Goal: Find contact information: Find contact information

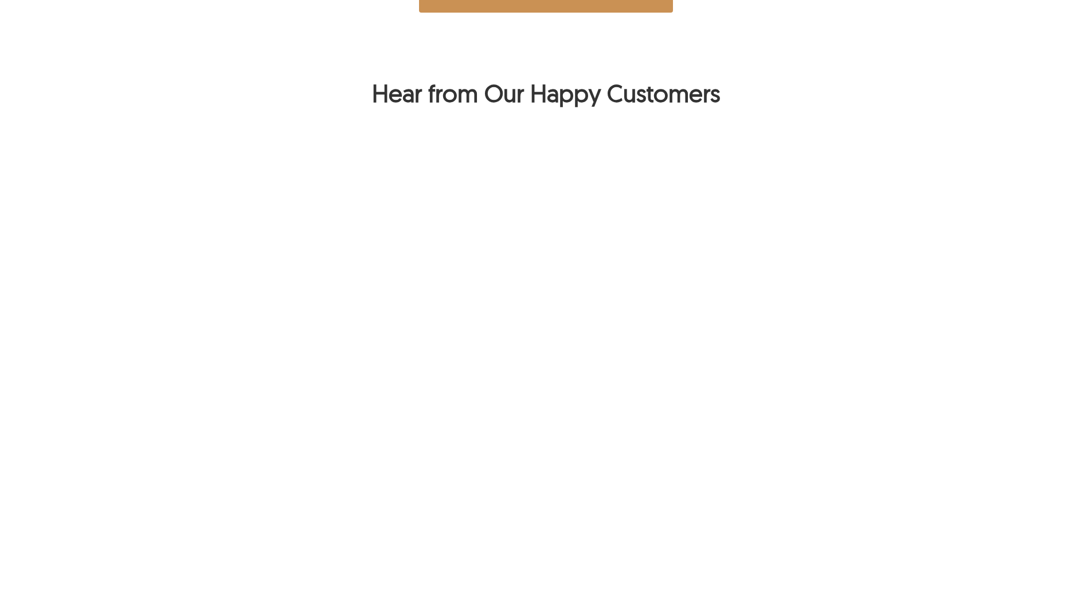
scroll to position [649, 0]
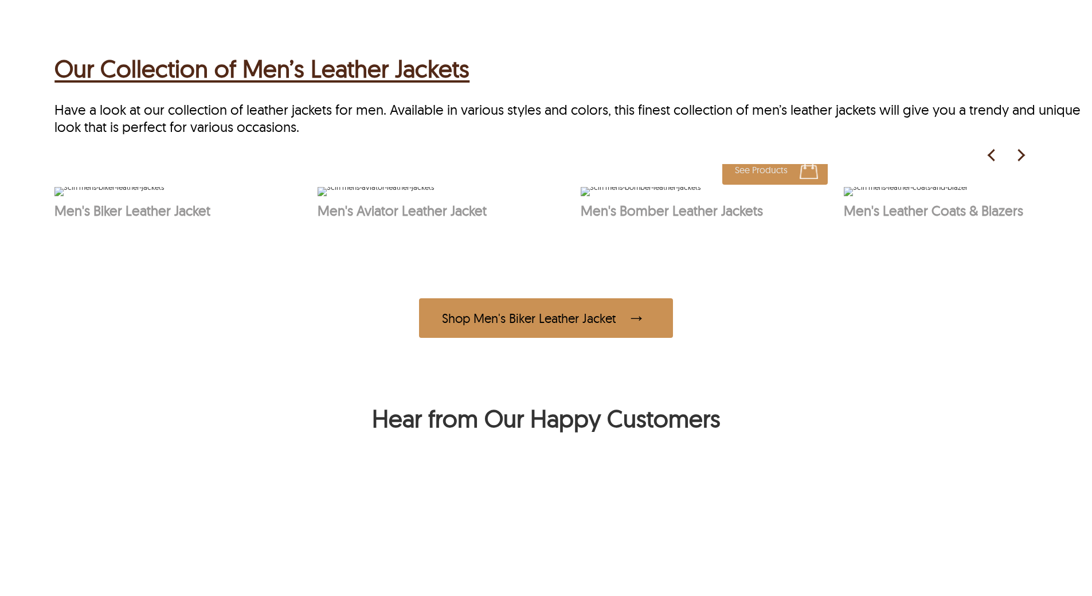
click at [677, 196] on img at bounding box center [641, 191] width 120 height 9
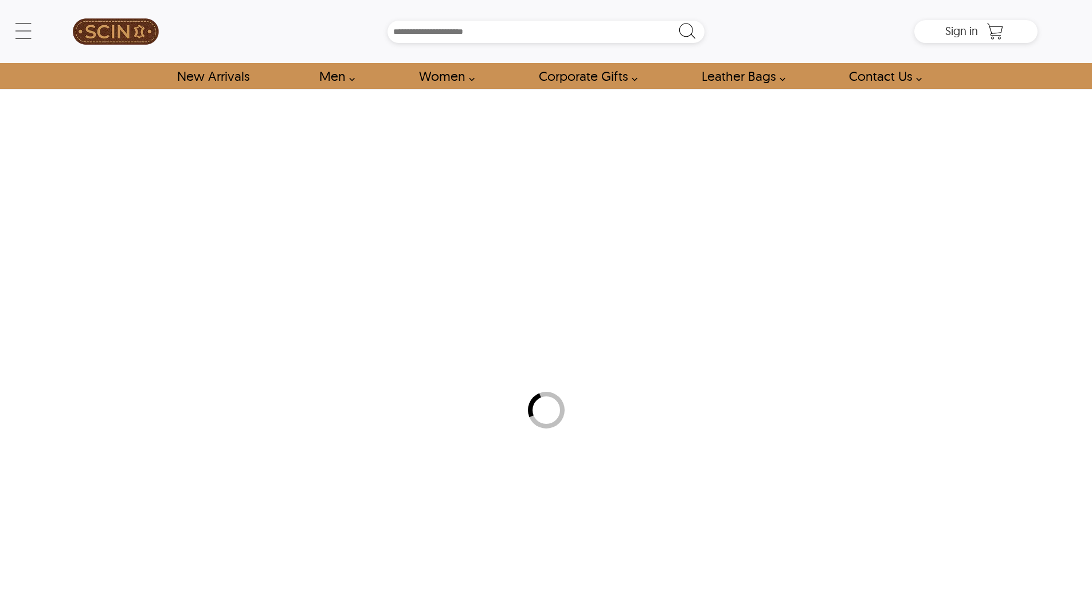
select select "********"
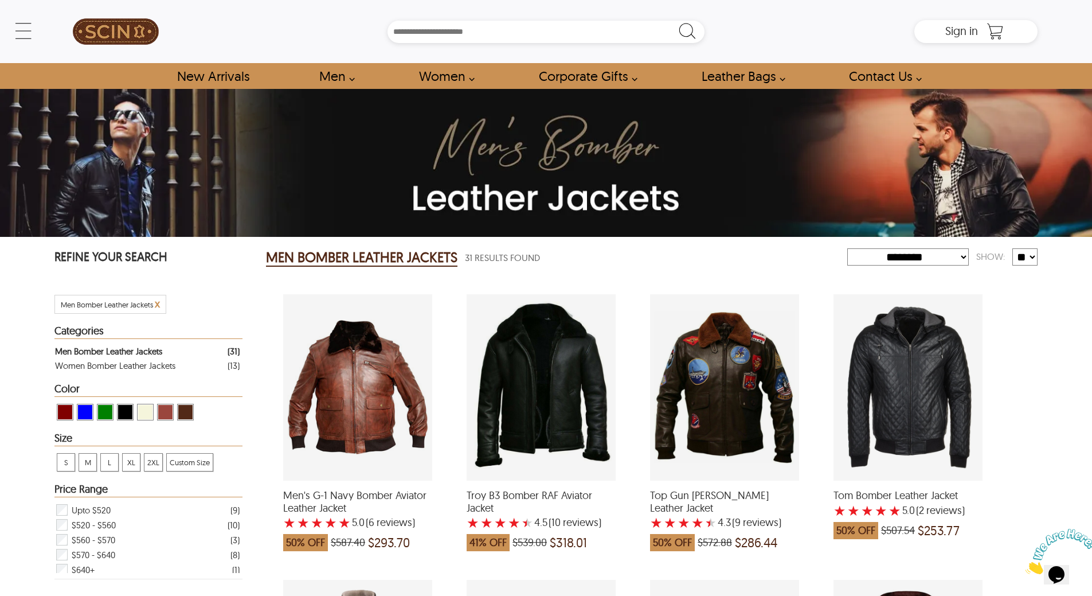
click at [574, 389] on div "Troy B3 Bomber RAF Aviator Jacket with a 4.5 Star Rating 10 Product Review whic…" at bounding box center [541, 387] width 149 height 186
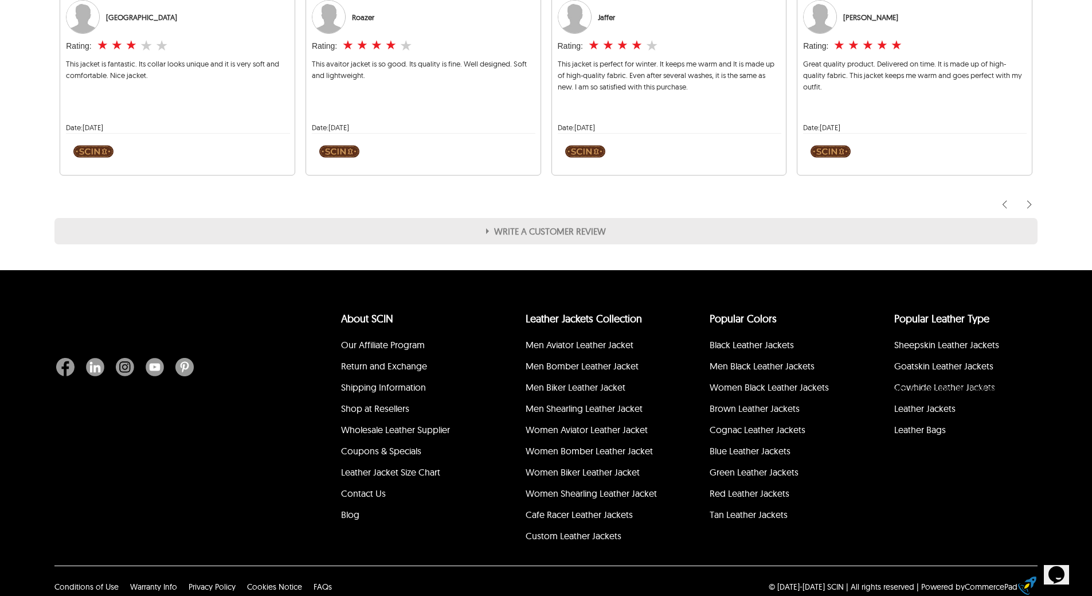
scroll to position [1349, 0]
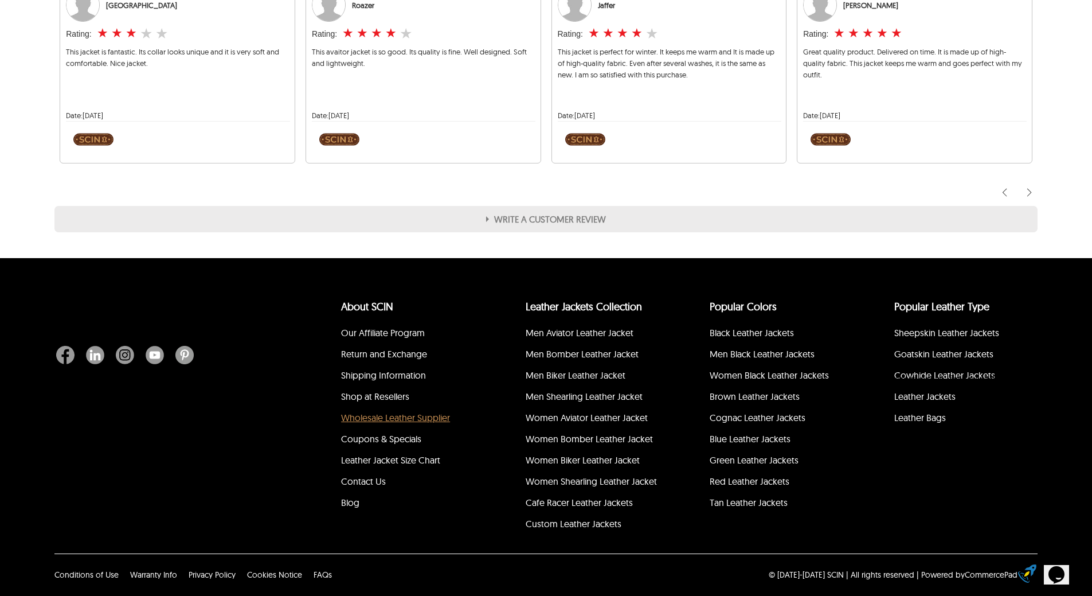
click at [410, 420] on link "Wholesale Leather Supplier" at bounding box center [395, 417] width 109 height 11
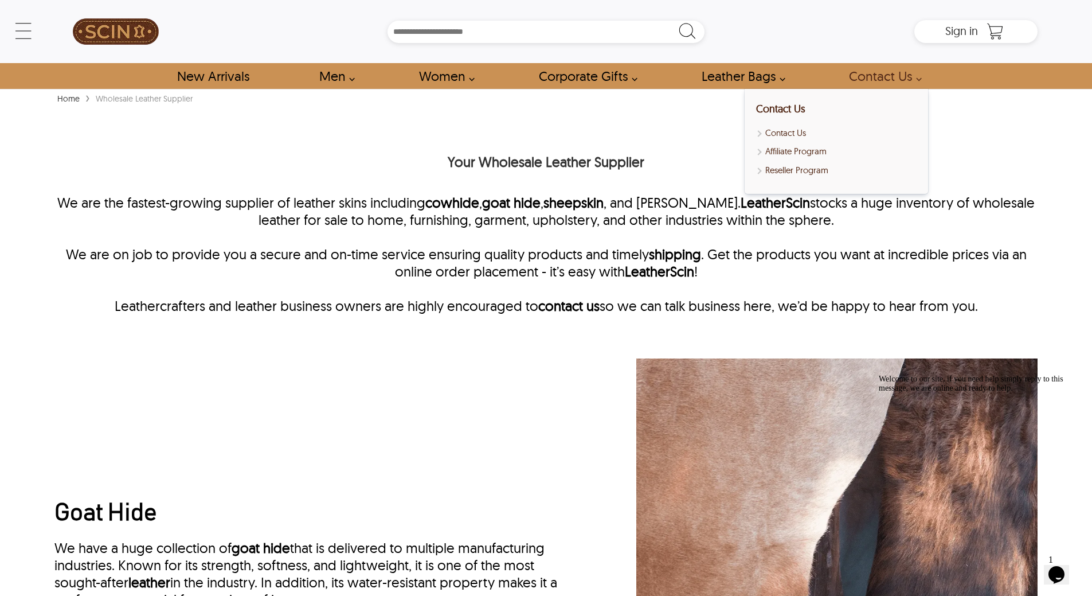
click at [906, 70] on link "Contact Us" at bounding box center [882, 76] width 92 height 26
